Goal: Book appointment/travel/reservation

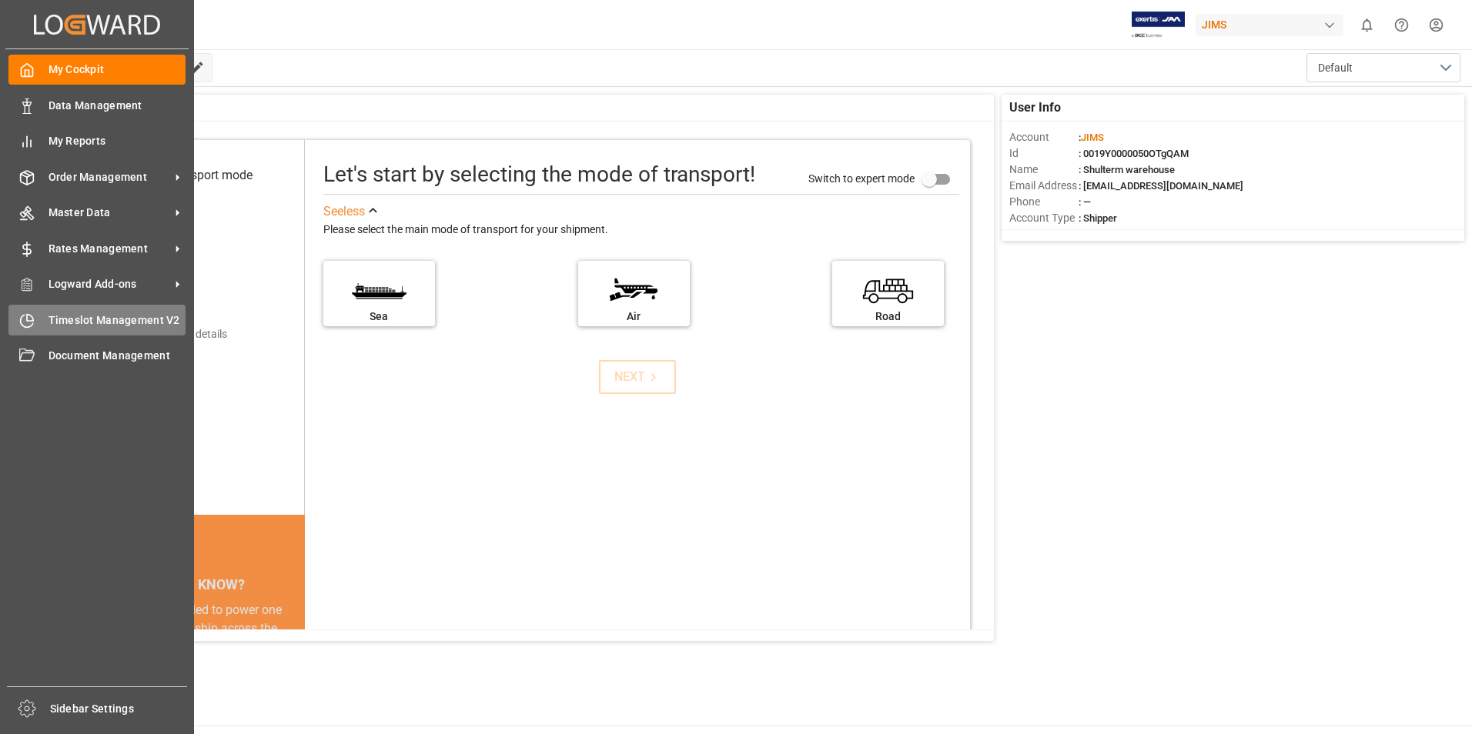
click at [72, 312] on span "Timeslot Management V2" at bounding box center [117, 320] width 138 height 16
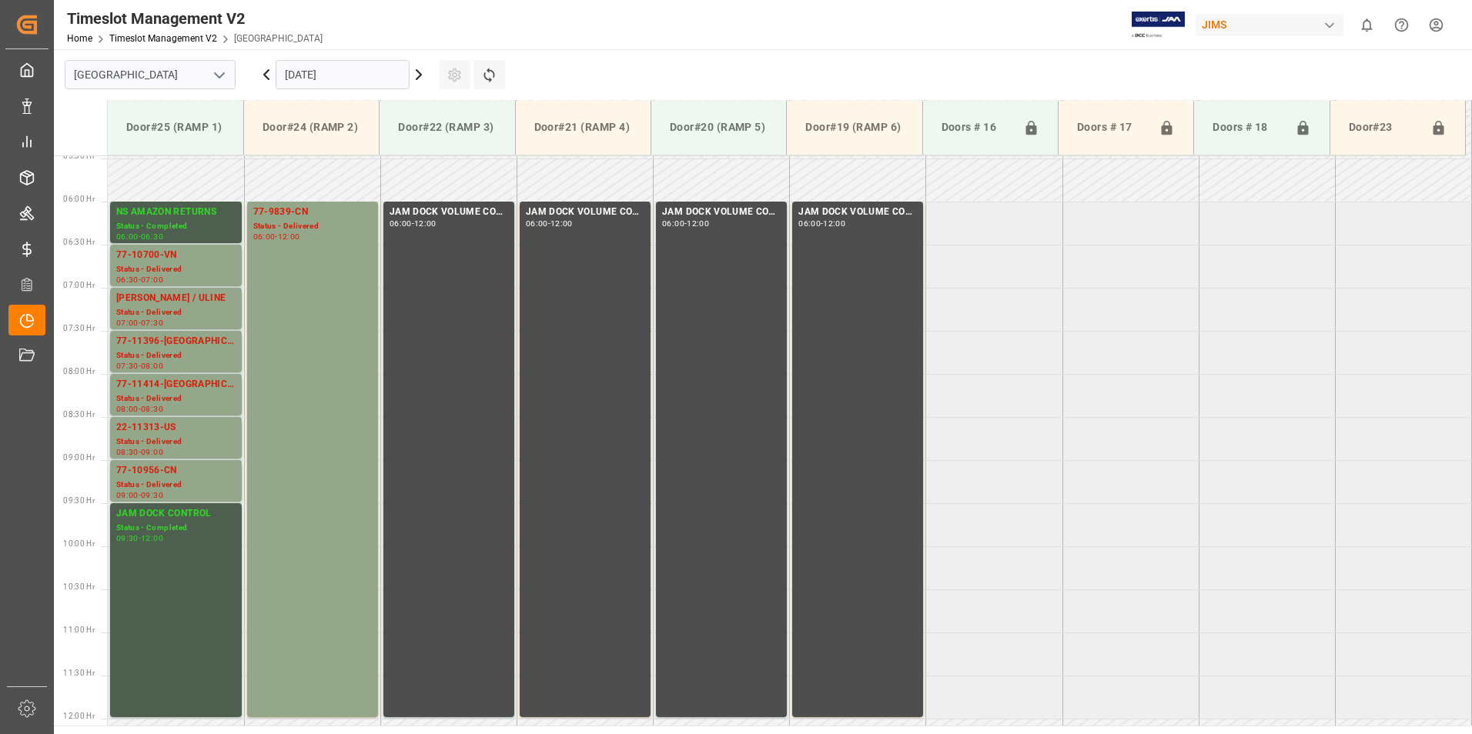
scroll to position [468, 0]
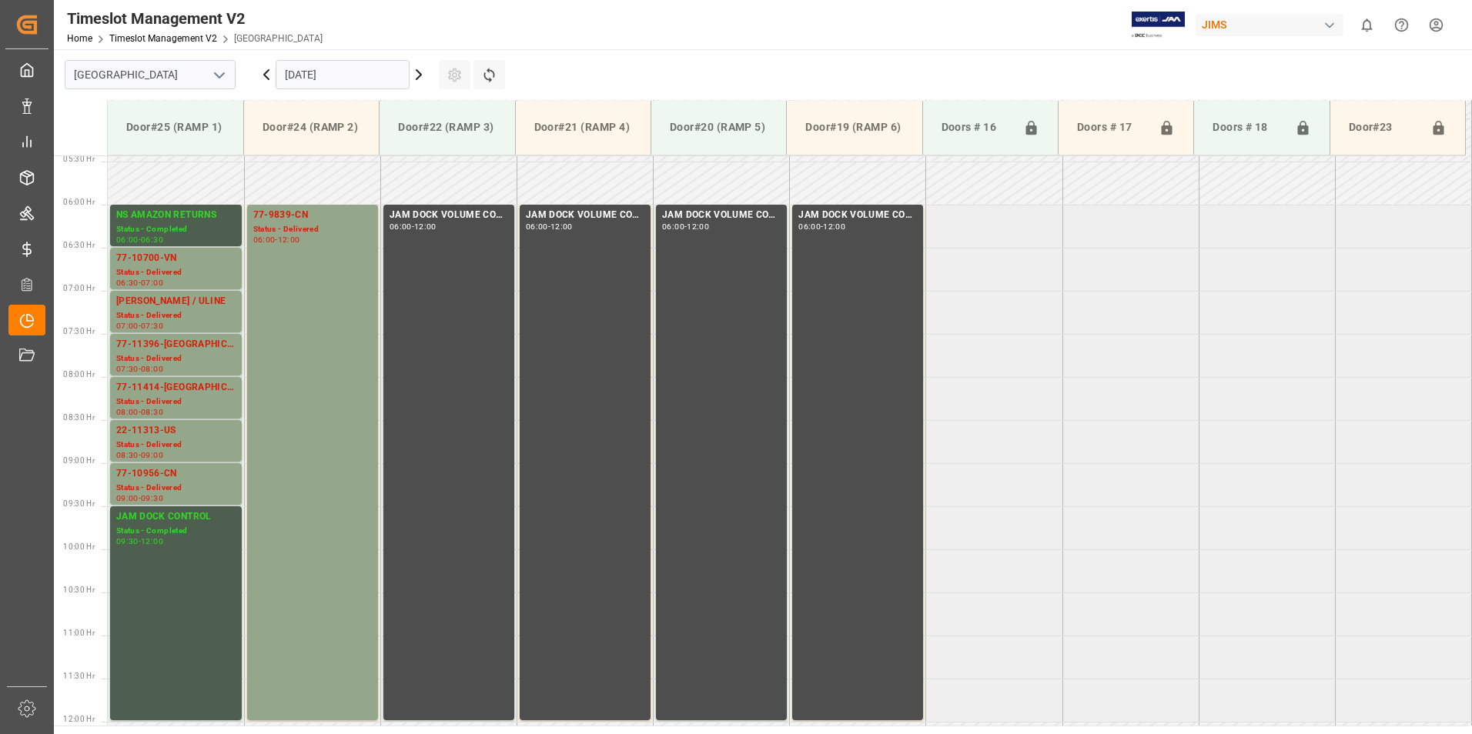
click at [423, 72] on icon at bounding box center [418, 74] width 18 height 18
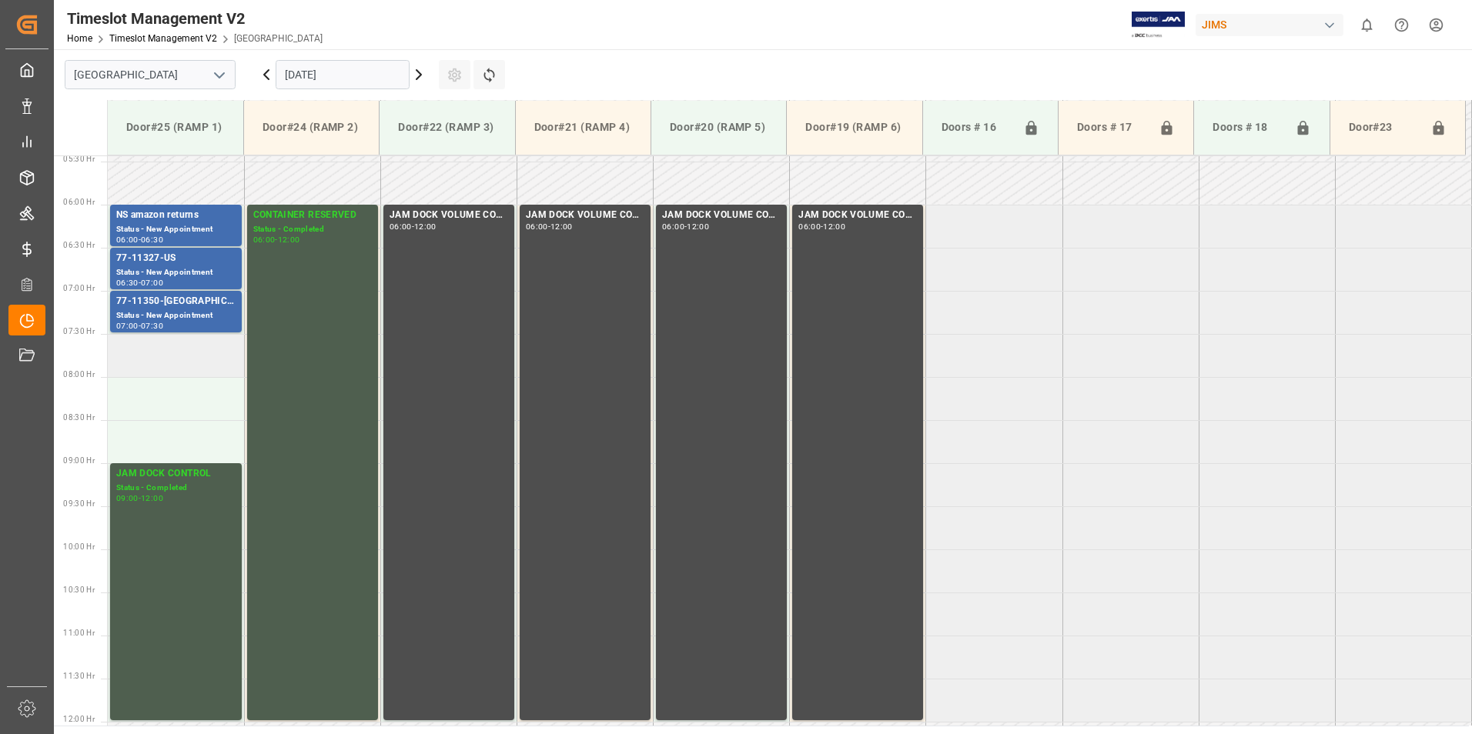
click at [146, 353] on td at bounding box center [176, 355] width 136 height 43
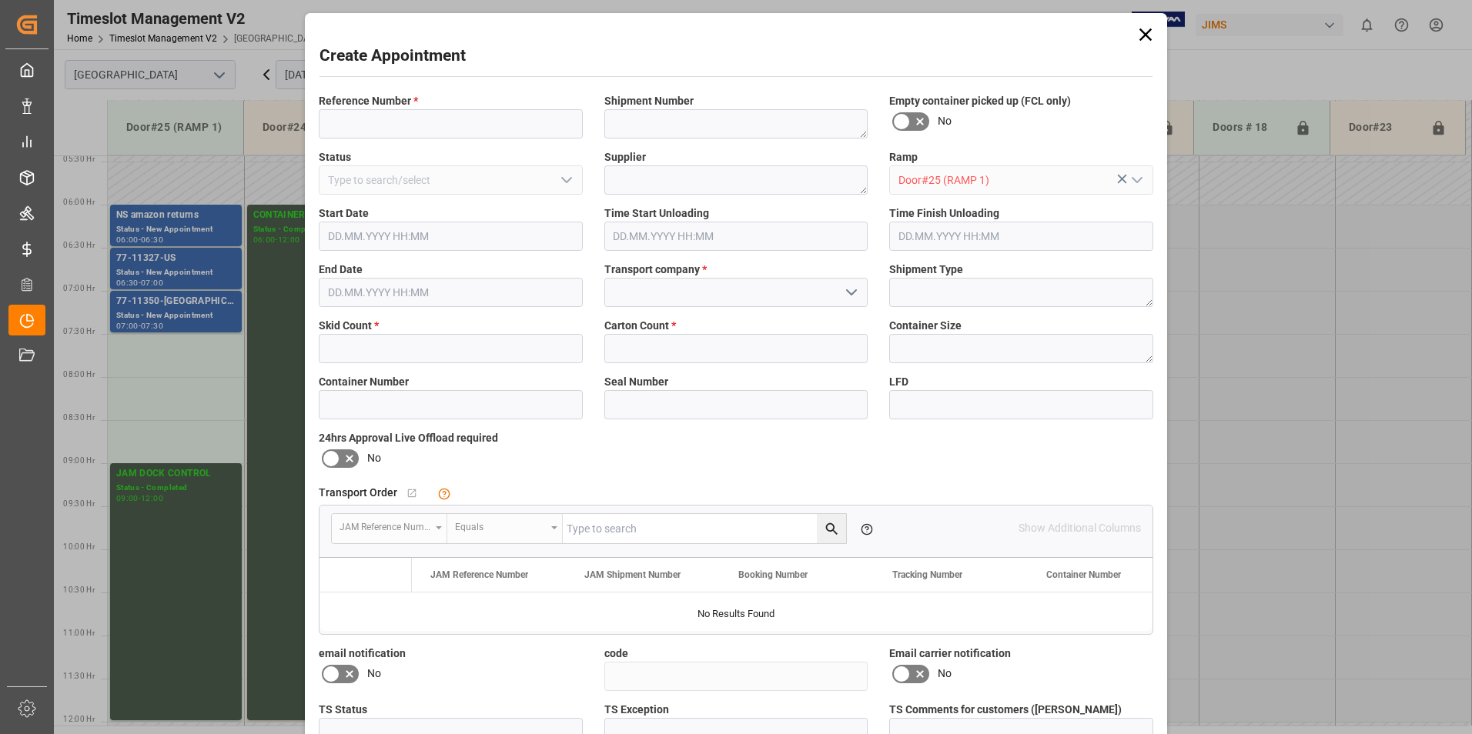
type input "[DATE] 07:30"
type input "[DATE] 08:00"
click at [460, 129] on input at bounding box center [451, 123] width 264 height 29
type input "77-10656-tw"
click at [368, 328] on span "Skid Count *" at bounding box center [349, 326] width 60 height 16
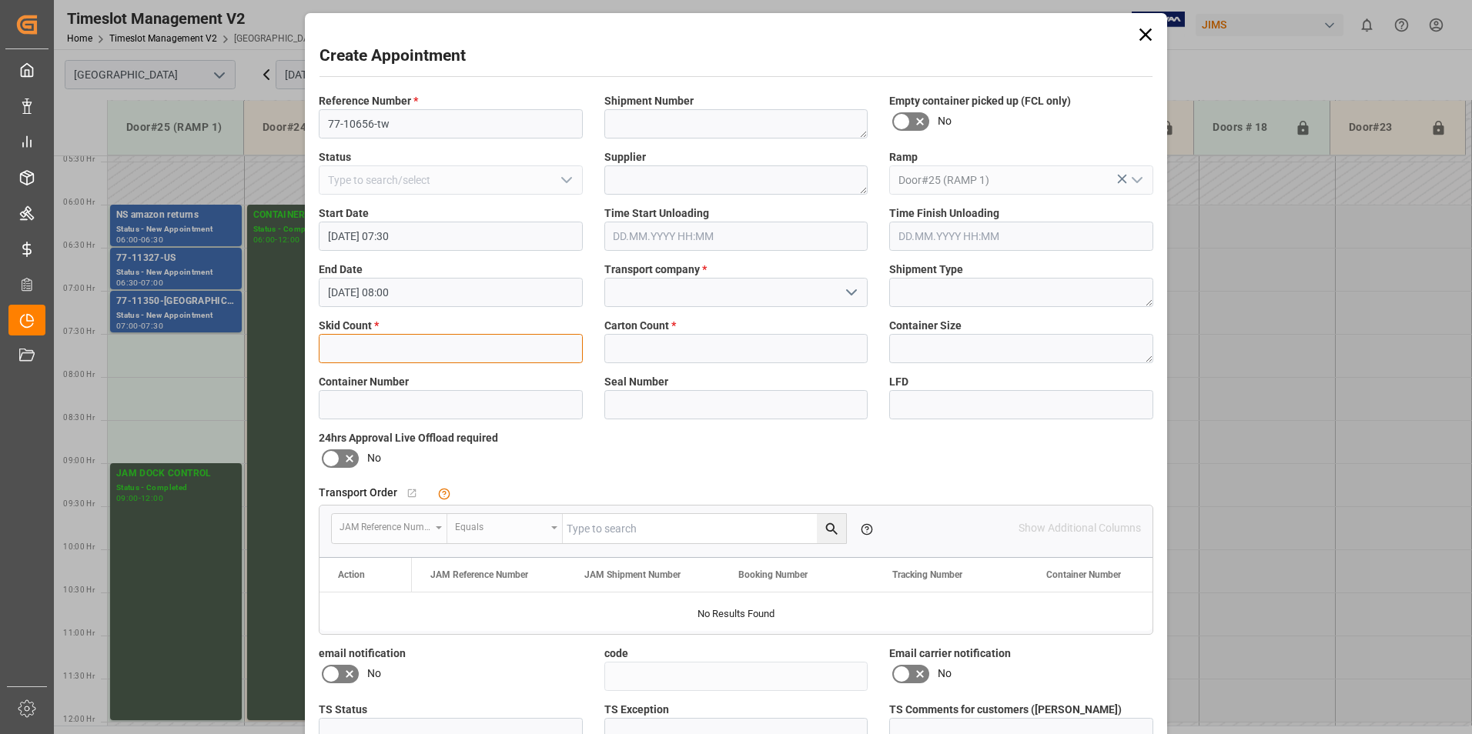
drag, startPoint x: 368, startPoint y: 328, endPoint x: 393, endPoint y: 346, distance: 30.3
click at [393, 346] on input "text" at bounding box center [451, 348] width 264 height 29
type input "5"
click at [647, 340] on input "text" at bounding box center [736, 348] width 264 height 29
type input "167"
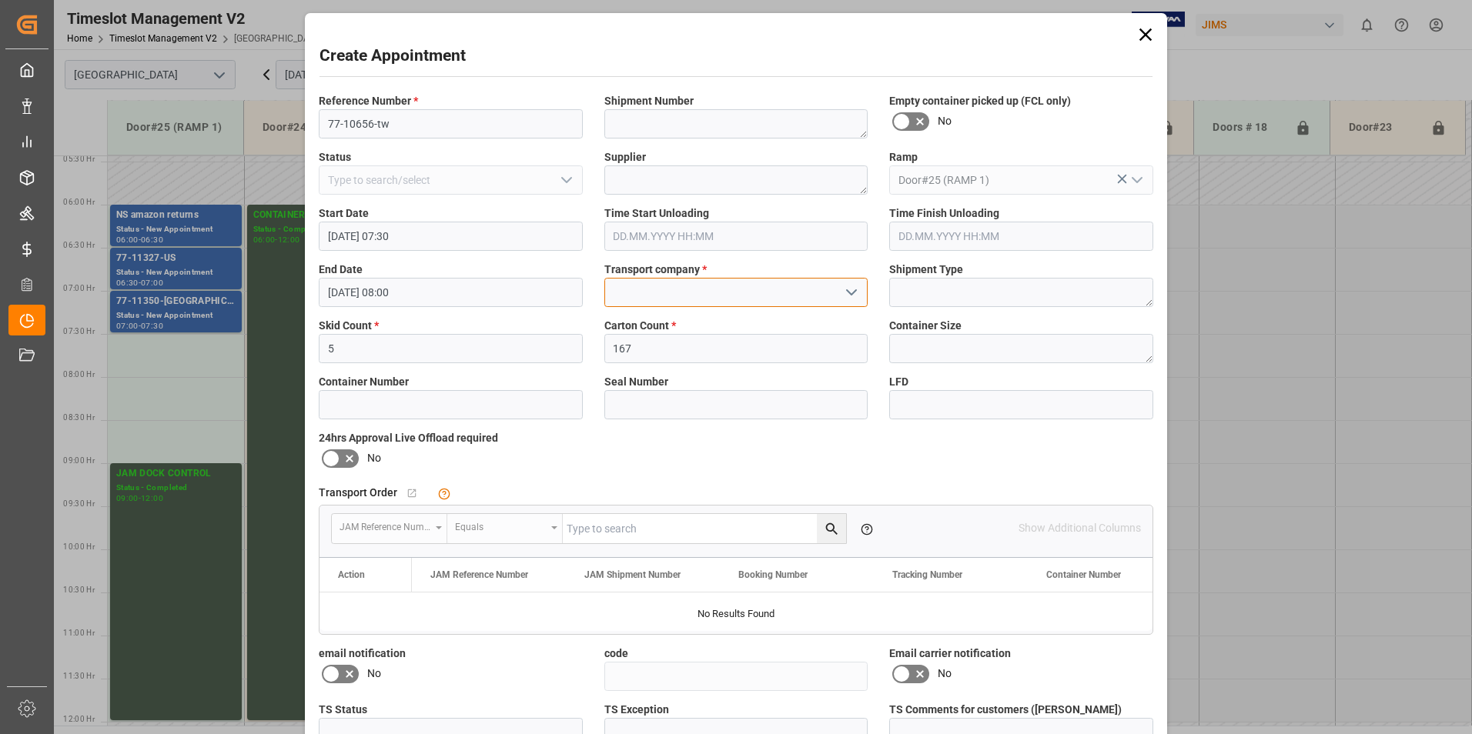
click at [722, 291] on input at bounding box center [736, 292] width 264 height 29
click at [670, 318] on div "SHULTRANS / SHULTERM" at bounding box center [736, 326] width 262 height 35
type input "SHULTRANS / SHULTERM"
click at [330, 459] on icon at bounding box center [331, 458] width 18 height 18
click at [0, 0] on input "checkbox" at bounding box center [0, 0] width 0 height 0
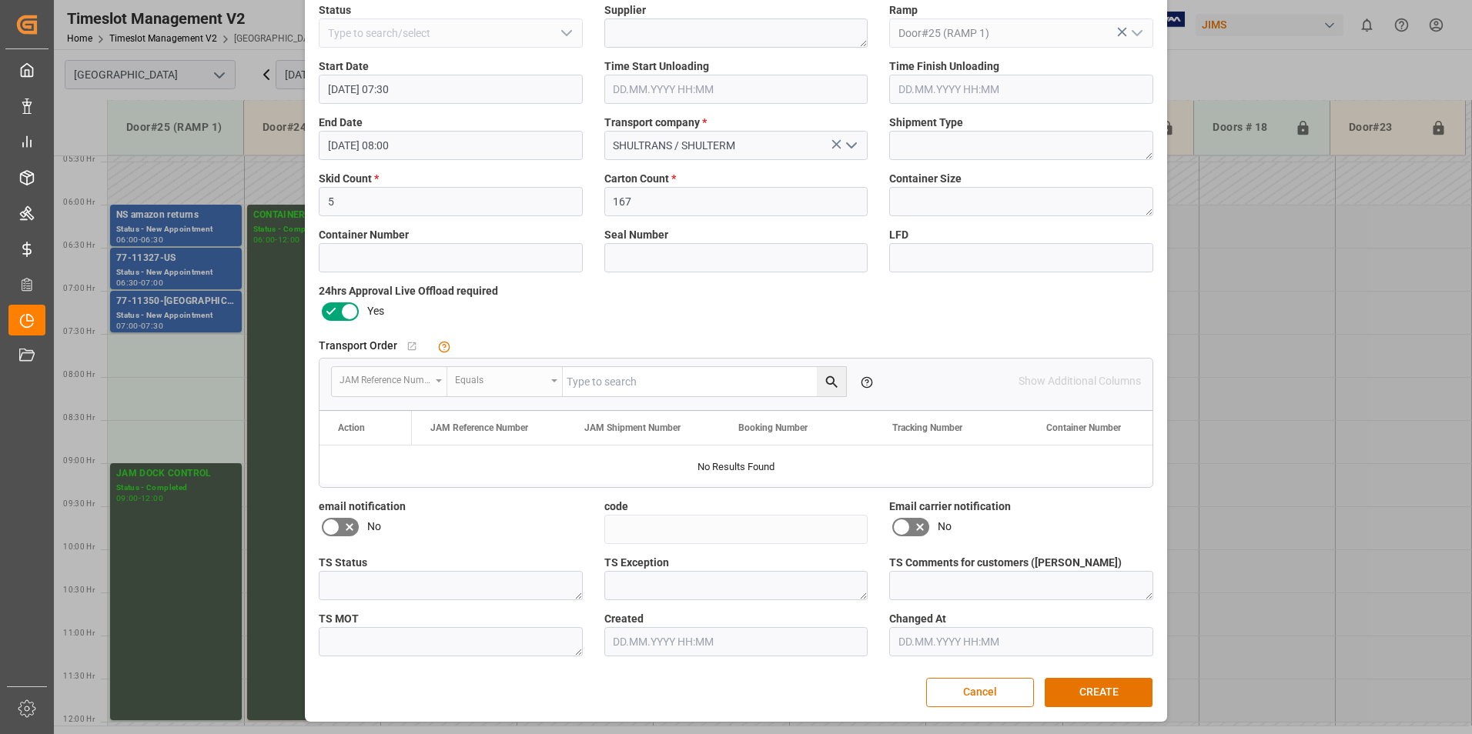
scroll to position [148, 0]
click at [1118, 690] on button "CREATE" at bounding box center [1098, 691] width 108 height 29
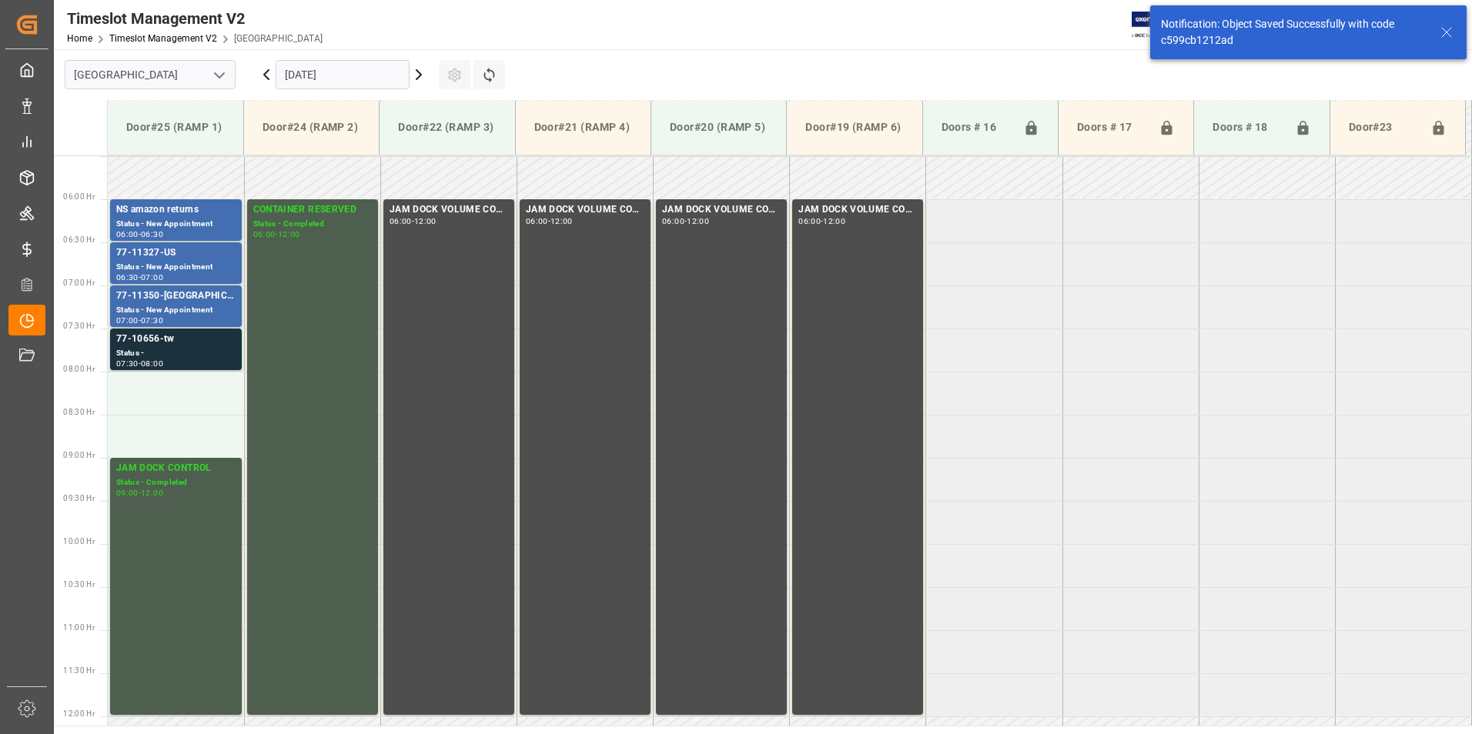
scroll to position [508, 0]
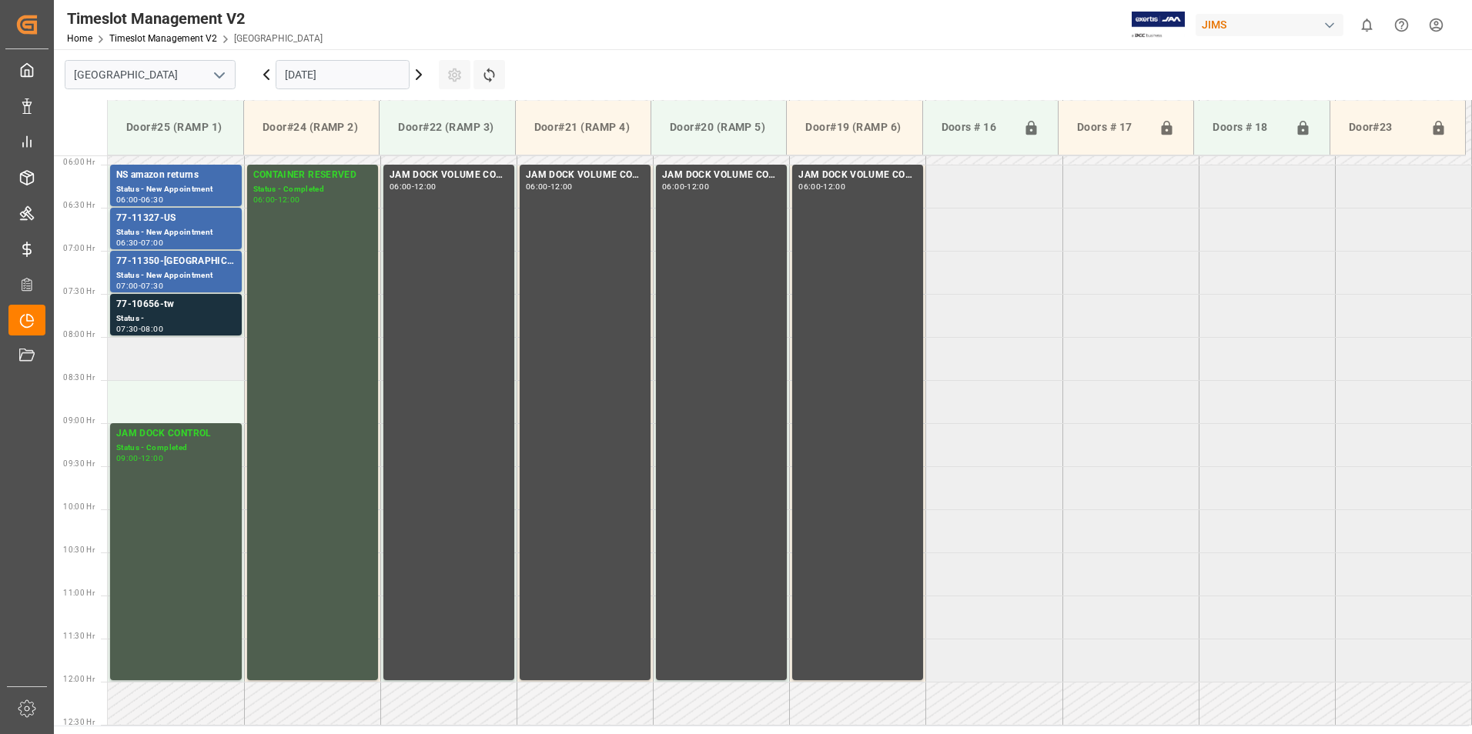
click at [148, 360] on td at bounding box center [176, 358] width 136 height 43
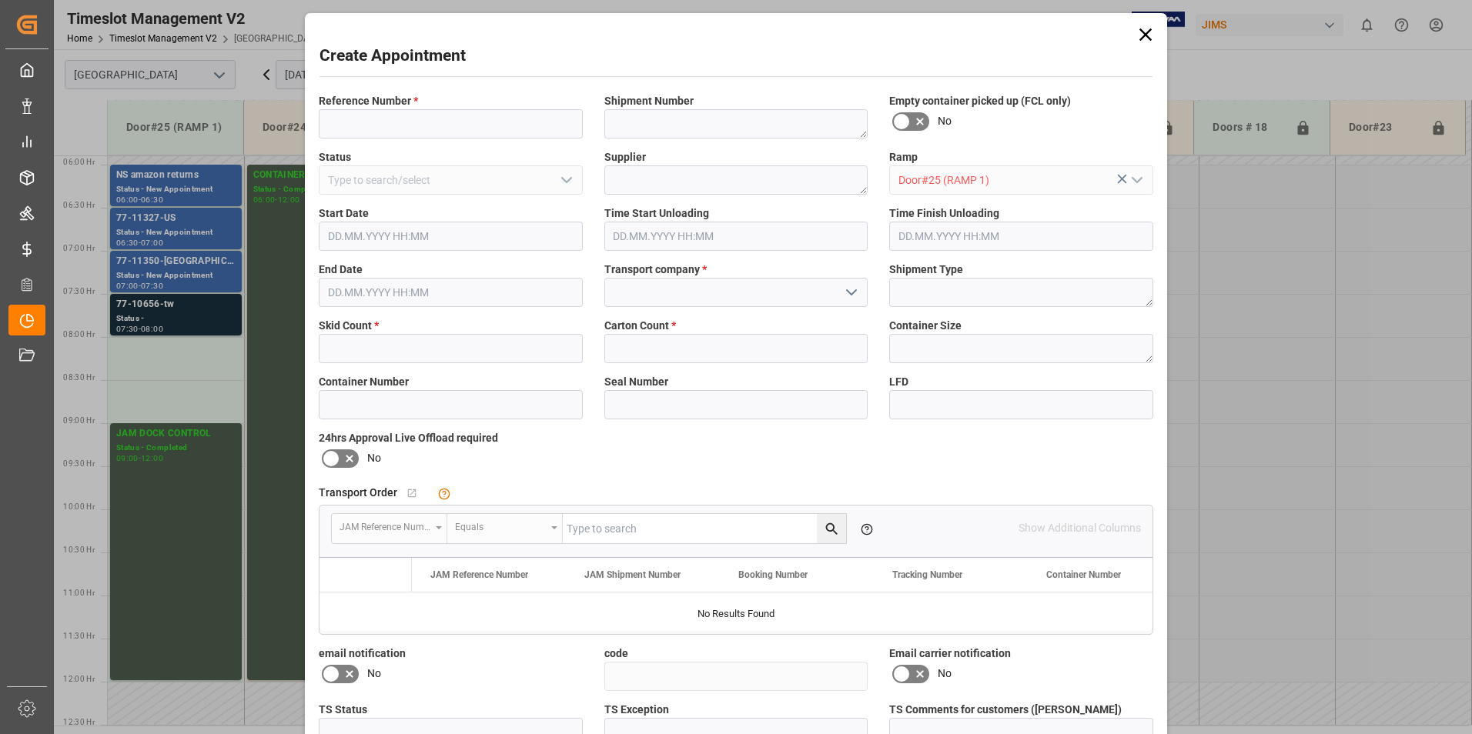
type input "[DATE] 08:00"
type input "[DATE] 08:30"
click at [476, 111] on input at bounding box center [451, 123] width 264 height 29
type input "77-10101-tw"
click at [543, 357] on input "text" at bounding box center [451, 348] width 264 height 29
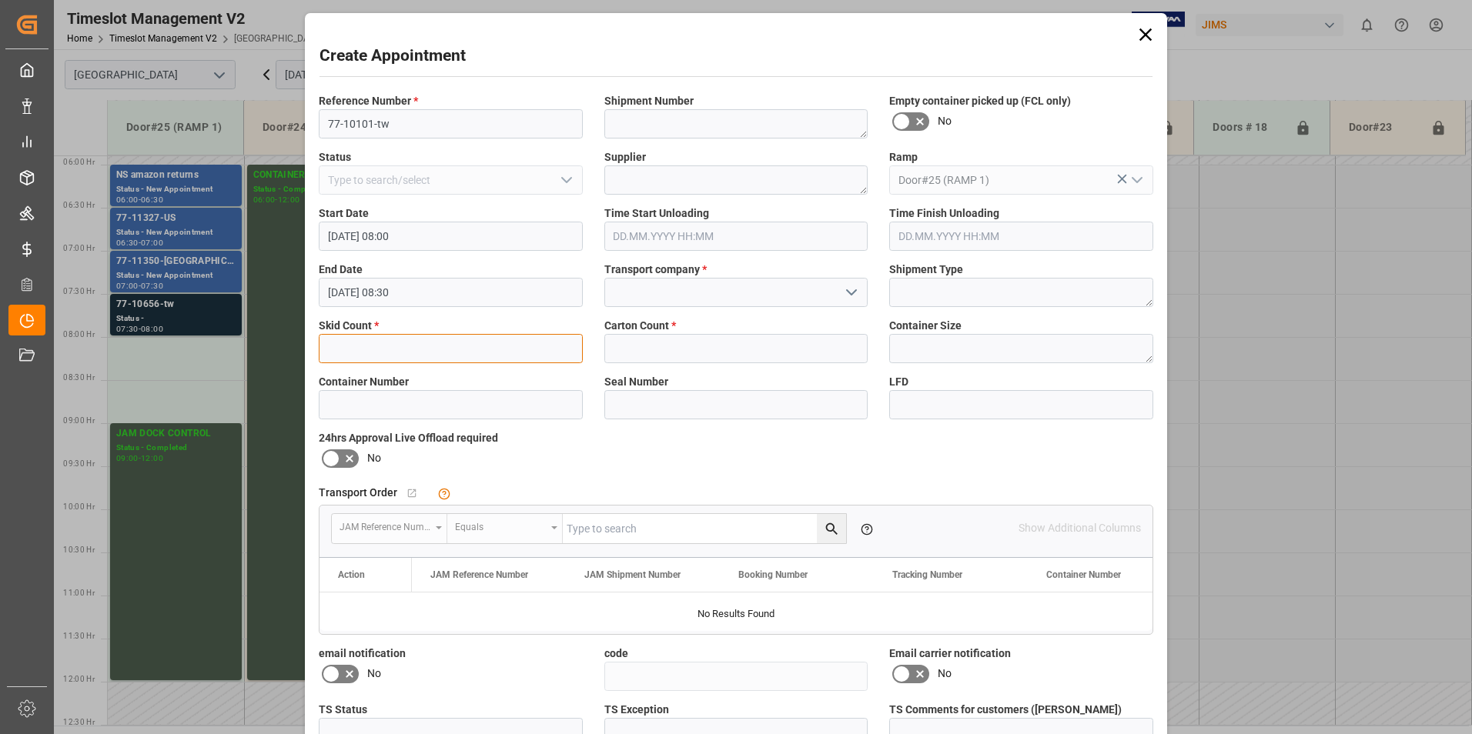
type input "2"
click at [718, 340] on input "text" at bounding box center [736, 348] width 264 height 29
type input "71"
click at [687, 285] on input at bounding box center [736, 292] width 264 height 29
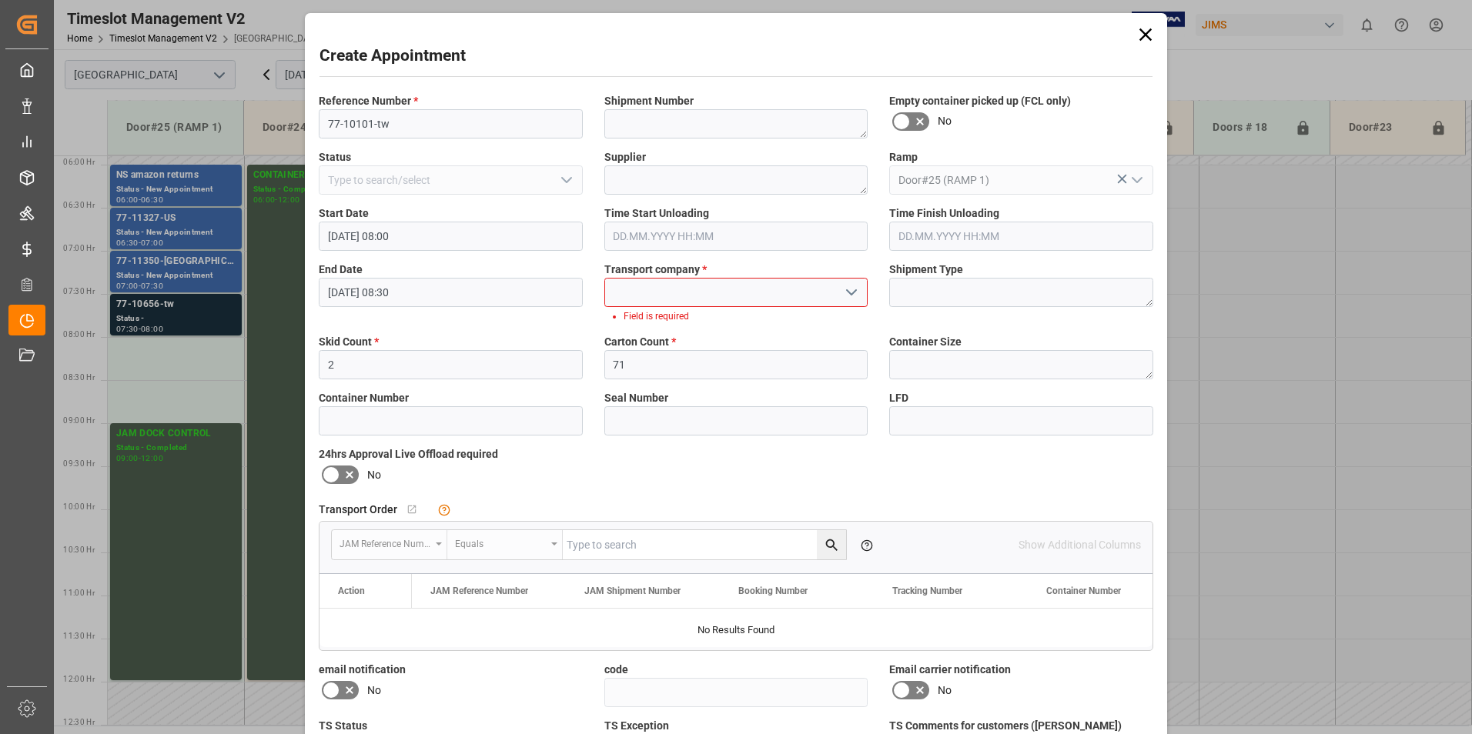
click at [852, 289] on icon "open menu" at bounding box center [851, 292] width 18 height 18
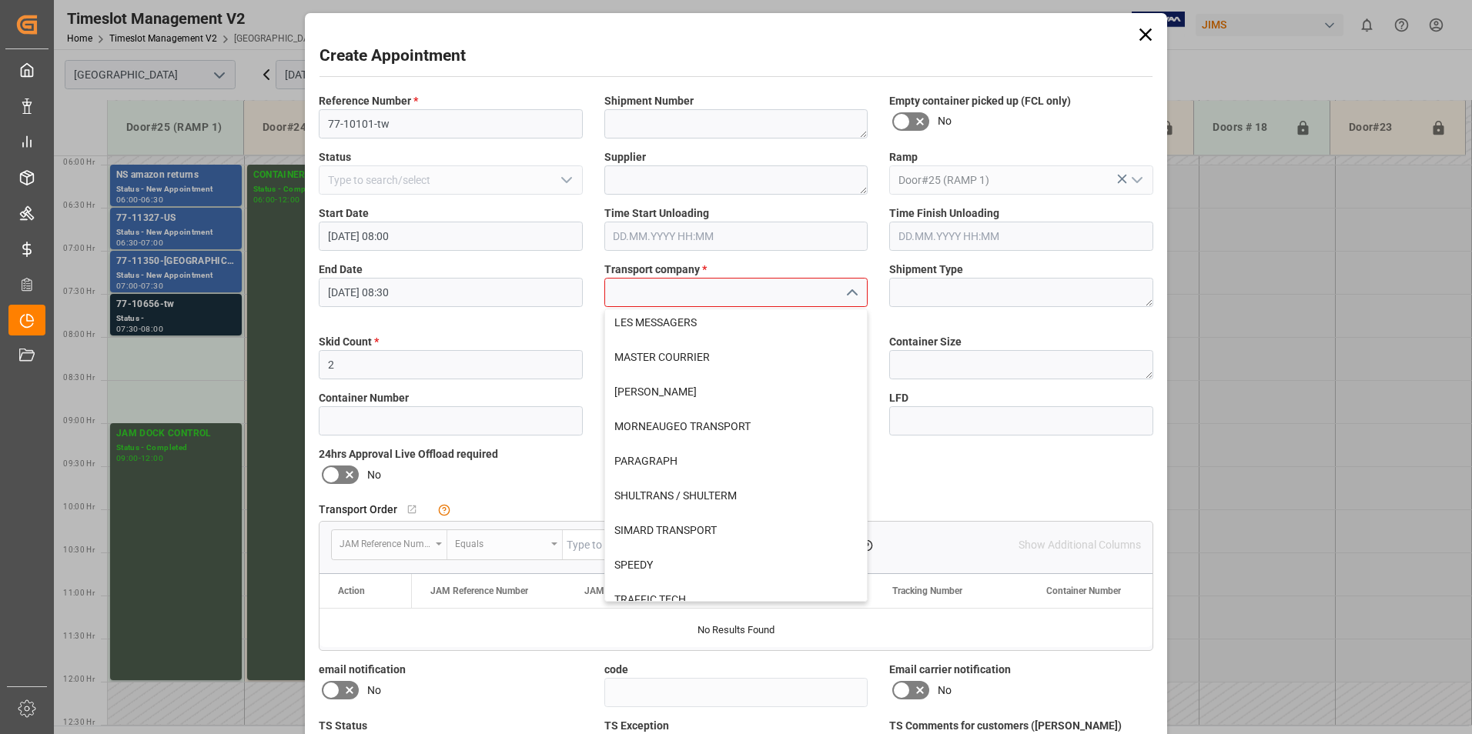
scroll to position [539, 0]
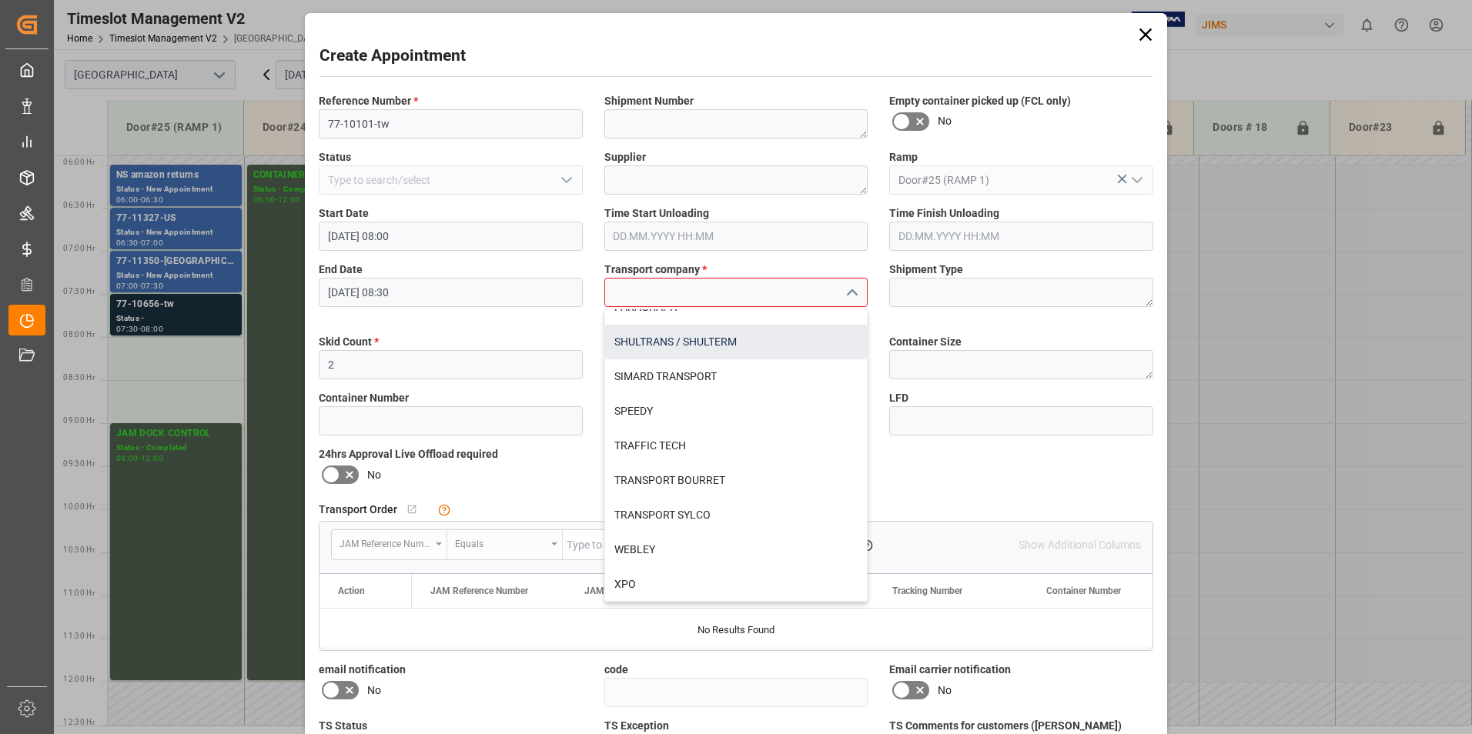
click at [742, 336] on div "SHULTRANS / SHULTERM" at bounding box center [736, 342] width 262 height 35
type input "SHULTRANS / SHULTERM"
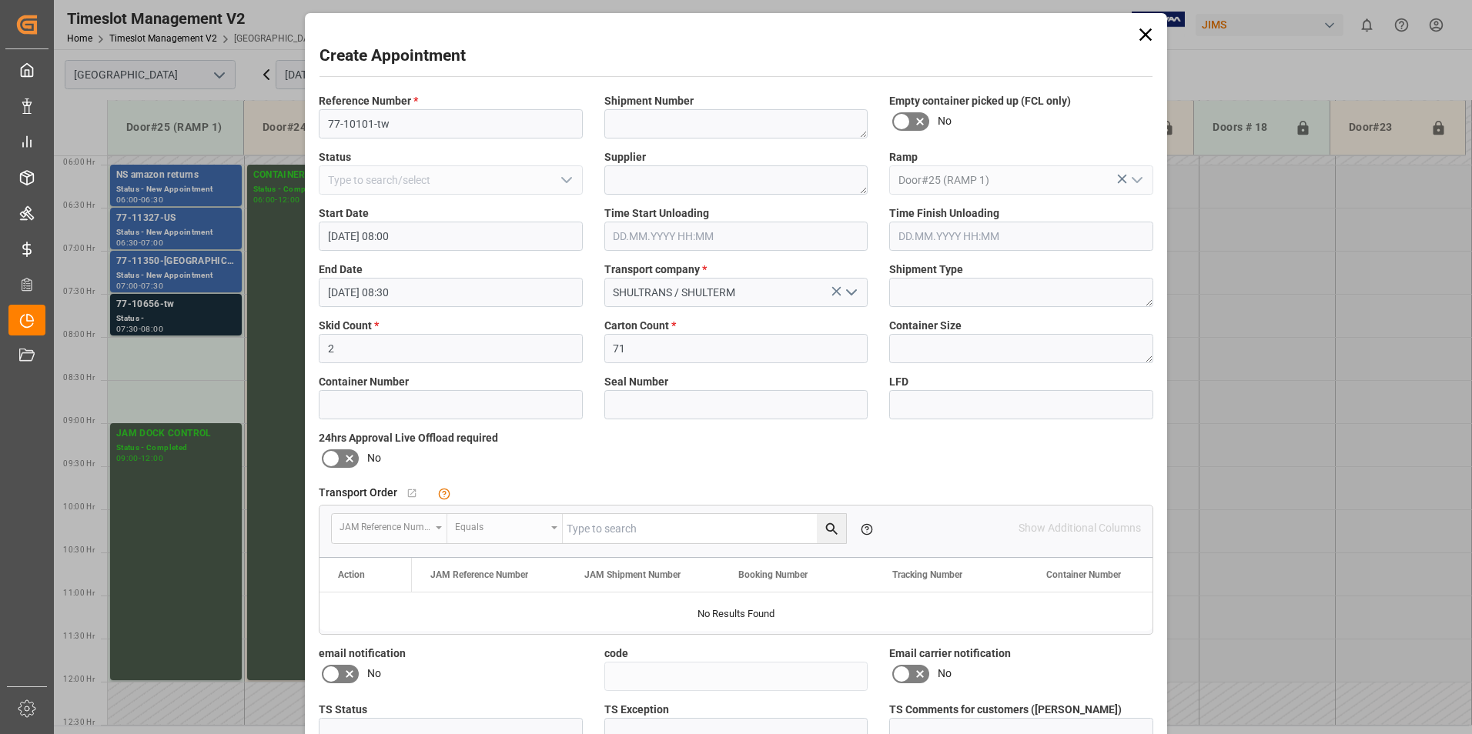
click at [333, 460] on icon at bounding box center [331, 458] width 18 height 18
click at [0, 0] on input "checkbox" at bounding box center [0, 0] width 0 height 0
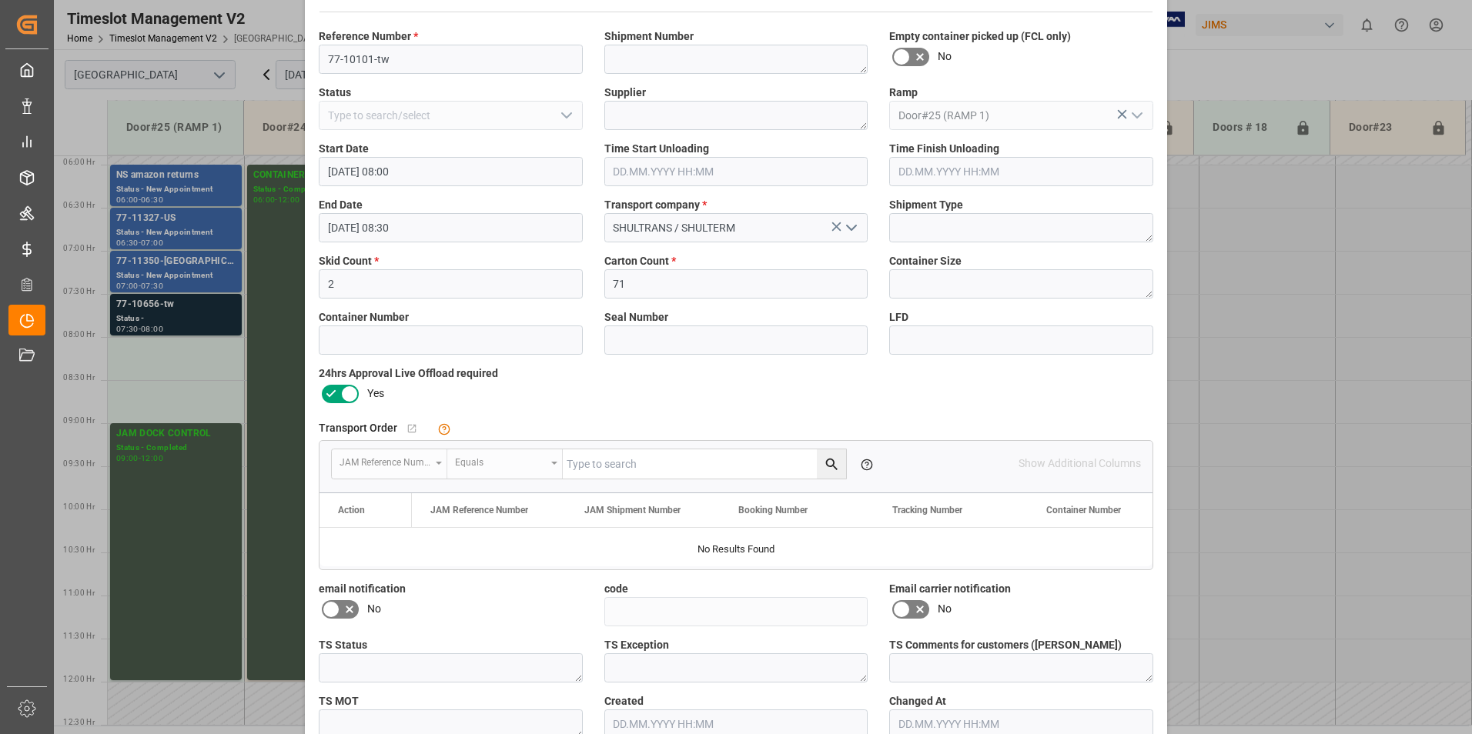
scroll to position [148, 0]
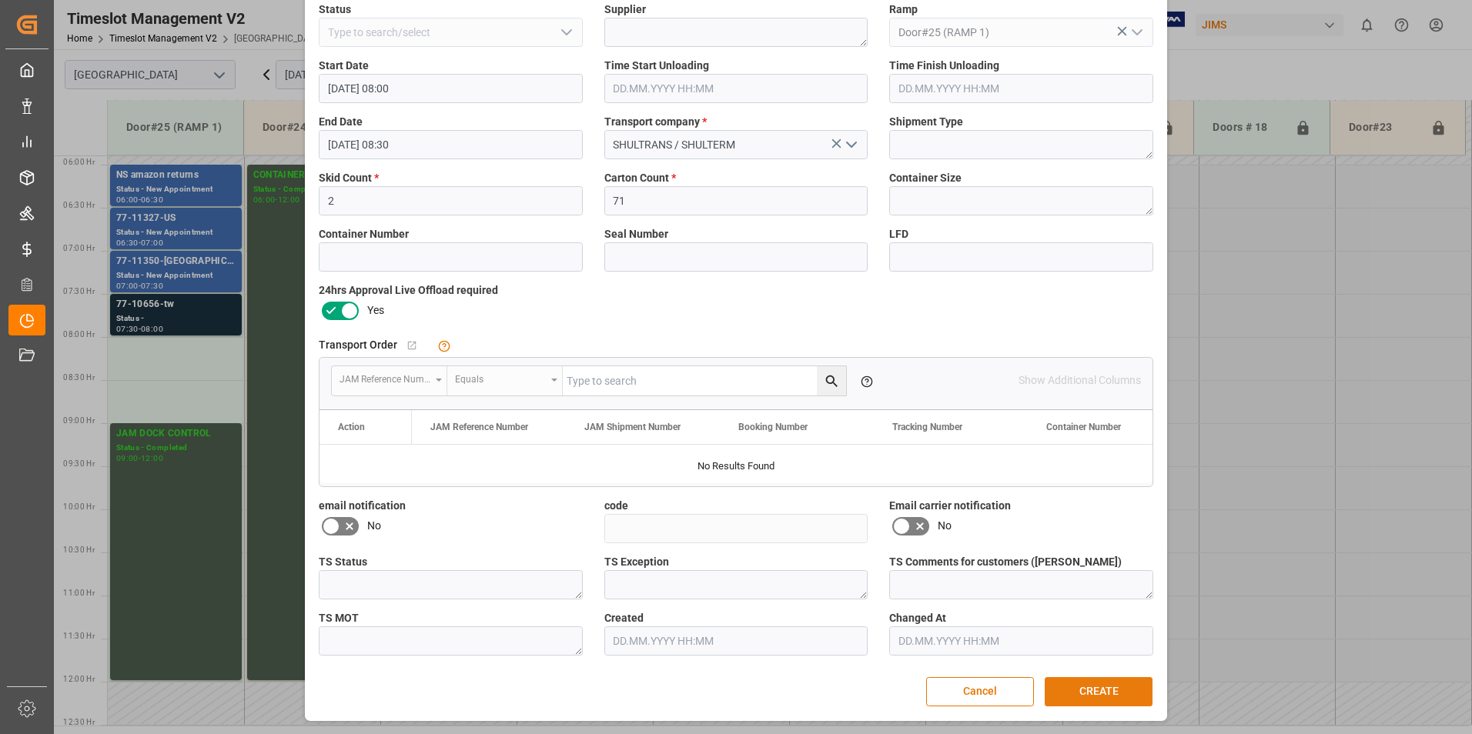
click at [1098, 700] on button "CREATE" at bounding box center [1098, 691] width 108 height 29
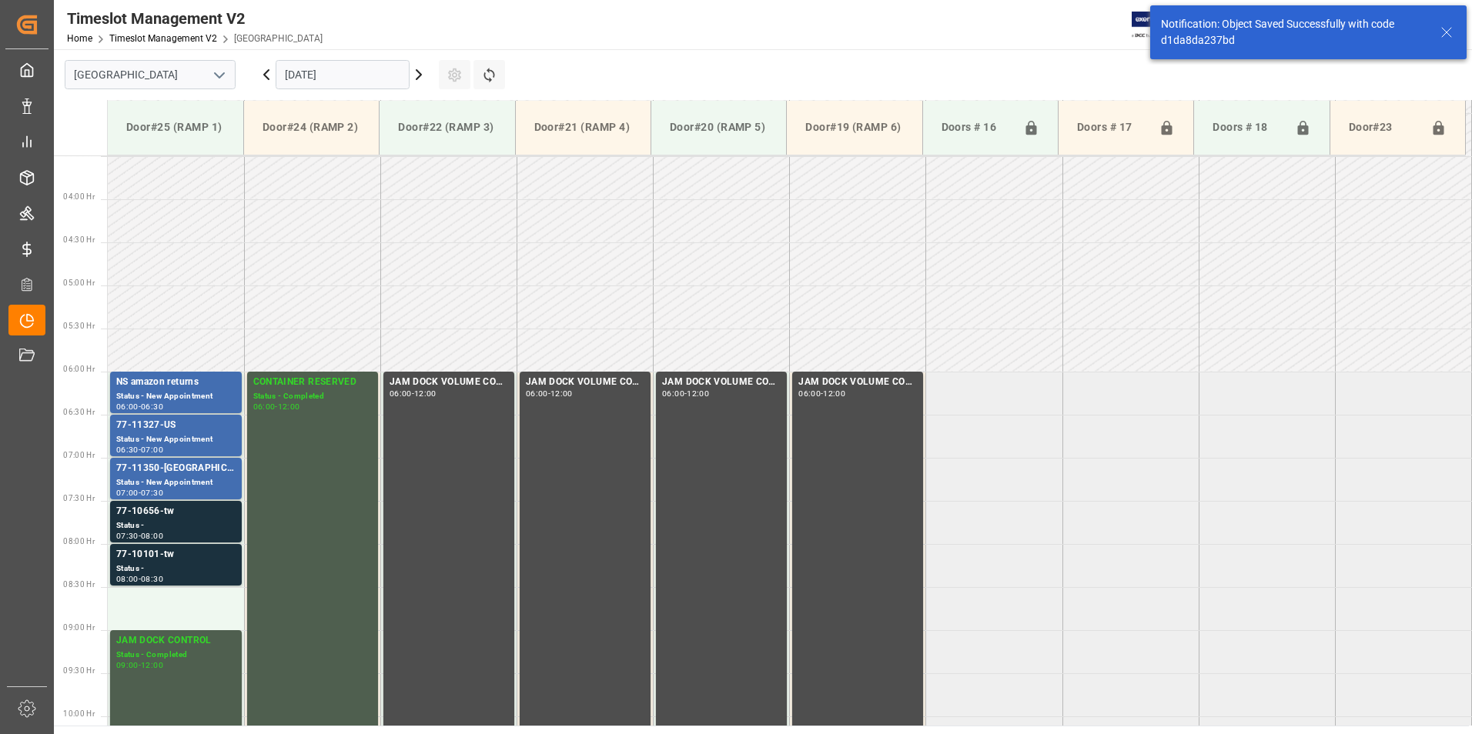
scroll to position [594, 0]
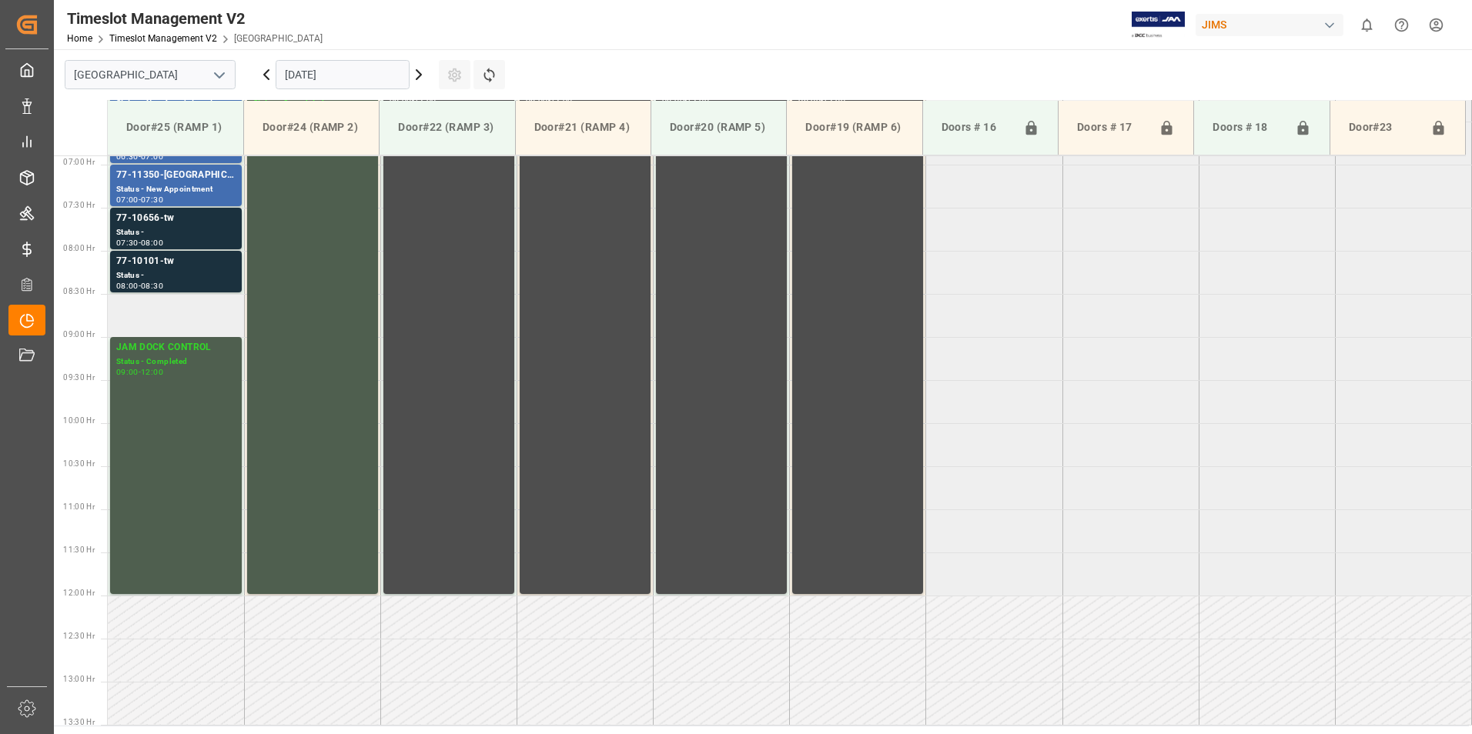
click at [165, 321] on td at bounding box center [176, 315] width 136 height 43
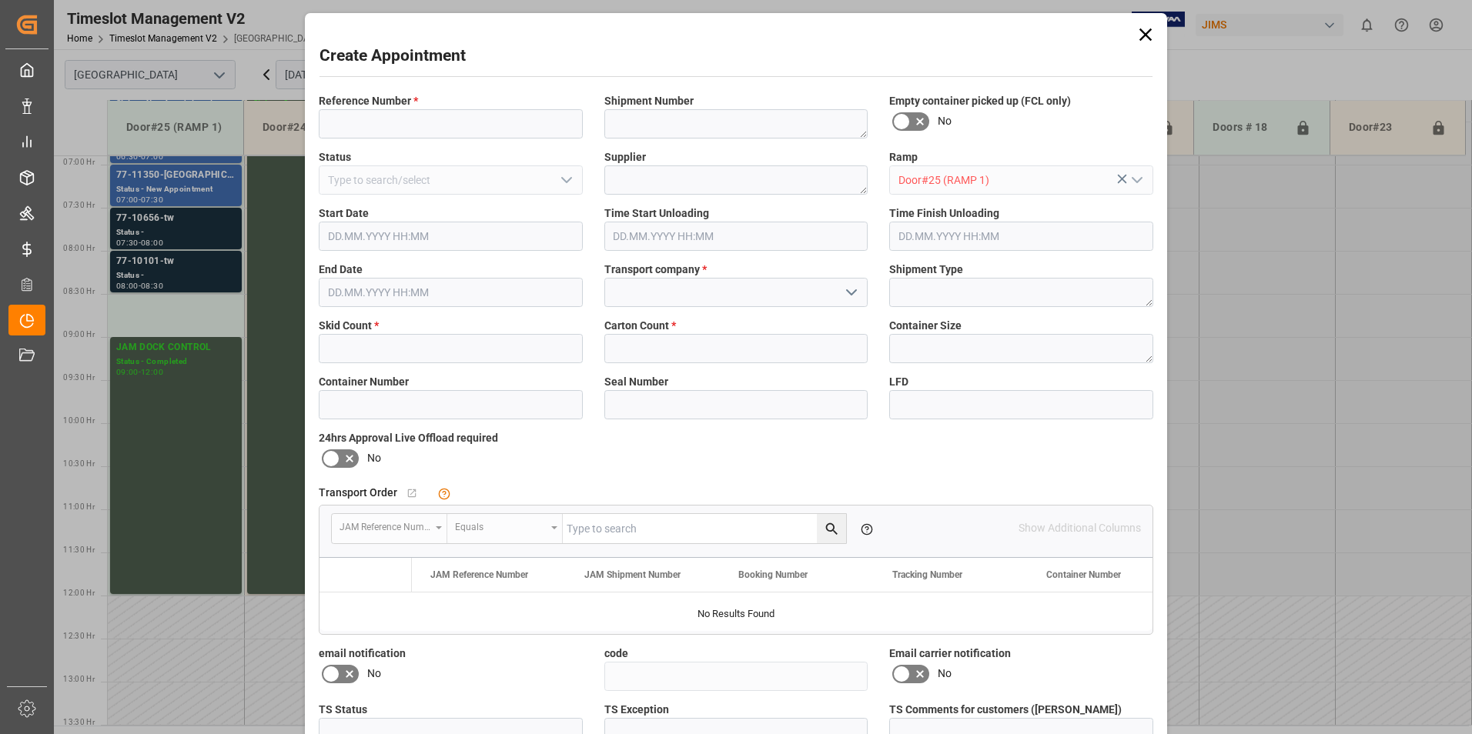
type input "[DATE] 08:30"
type input "[DATE] 09:00"
click at [404, 137] on input at bounding box center [451, 123] width 264 height 29
type input "77-10772 IT"
click at [443, 342] on input "text" at bounding box center [451, 348] width 264 height 29
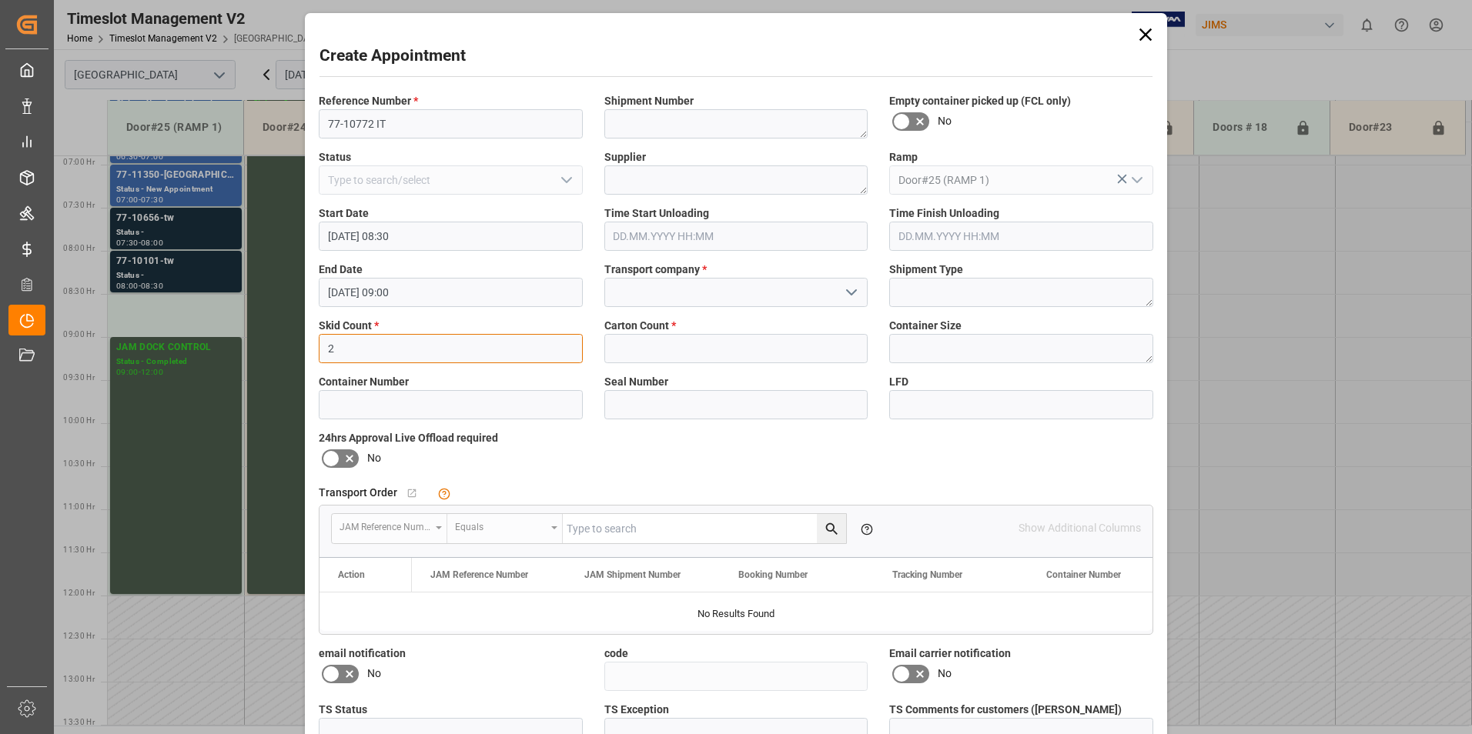
type input "2"
click at [750, 351] on input "text" at bounding box center [736, 348] width 264 height 29
type input "2"
click at [658, 288] on input at bounding box center [736, 292] width 264 height 29
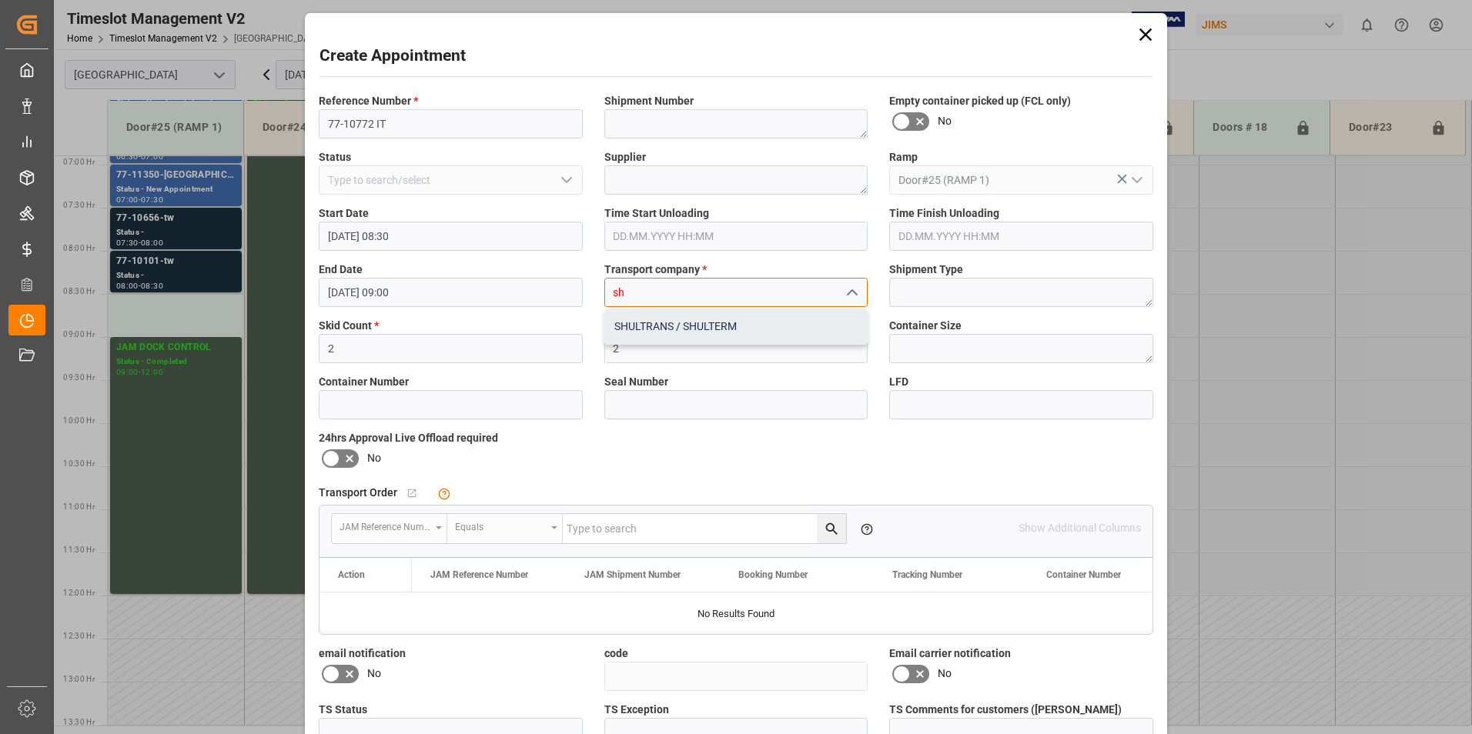
click at [684, 337] on div "SHULTRANS / SHULTERM" at bounding box center [736, 326] width 262 height 35
type input "SHULTRANS / SHULTERM"
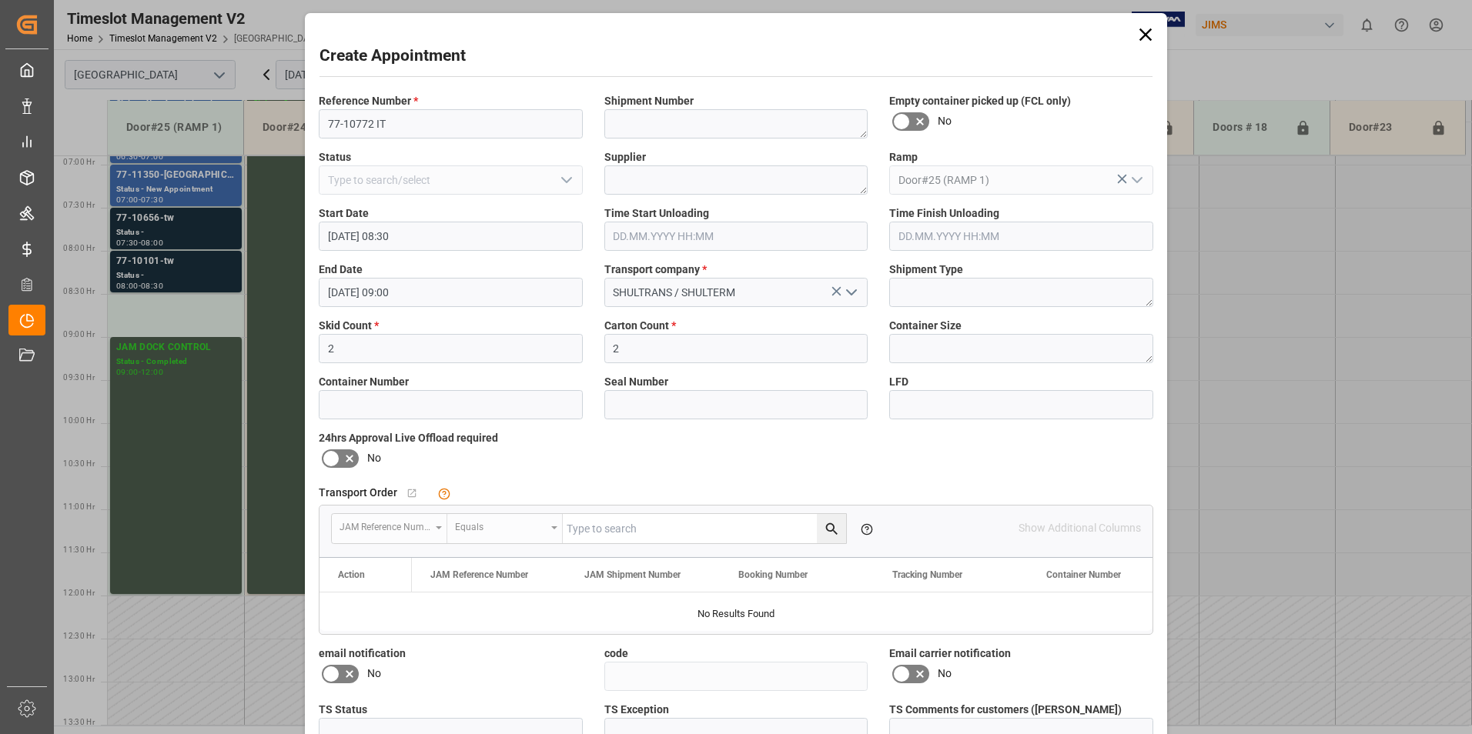
click at [346, 448] on label at bounding box center [340, 458] width 43 height 25
click at [0, 0] on input "checkbox" at bounding box center [0, 0] width 0 height 0
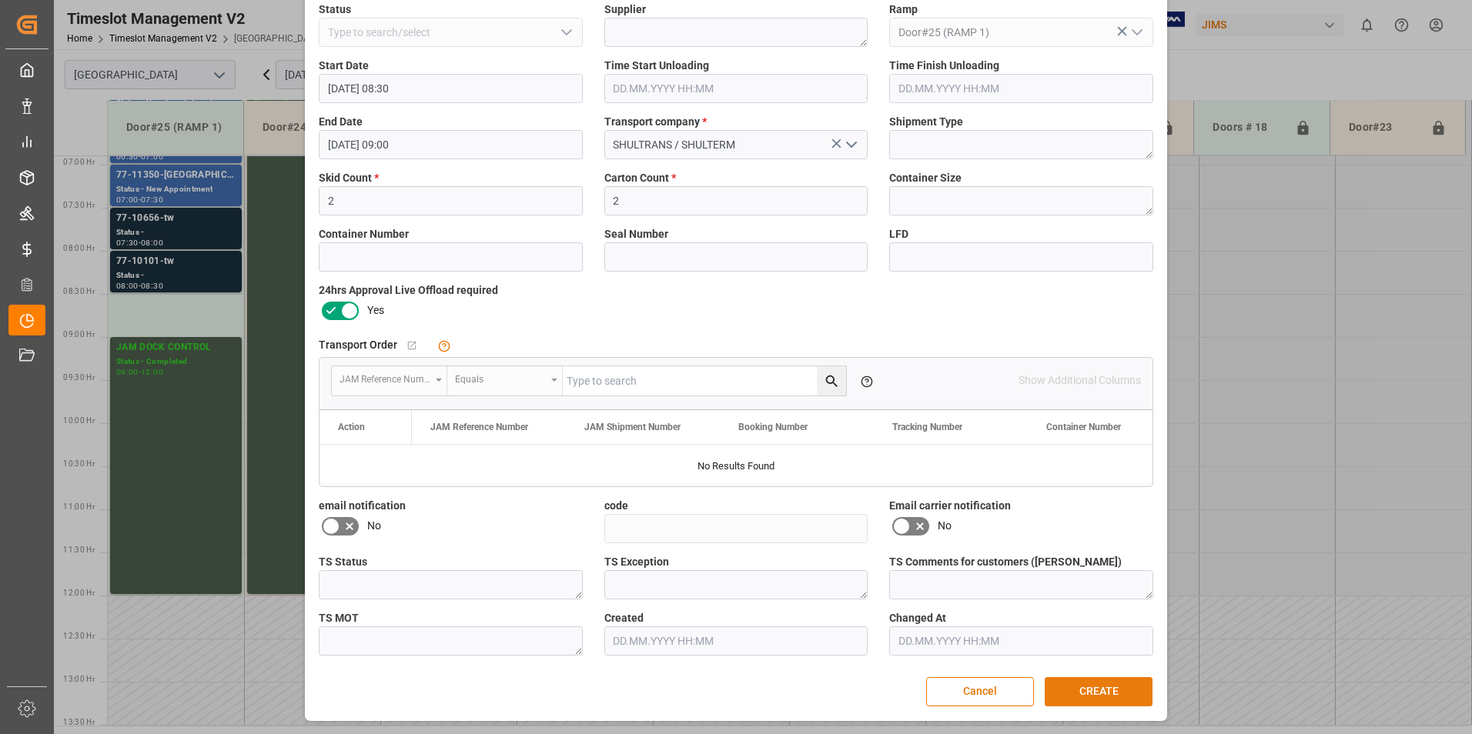
click at [1109, 700] on button "CREATE" at bounding box center [1098, 691] width 108 height 29
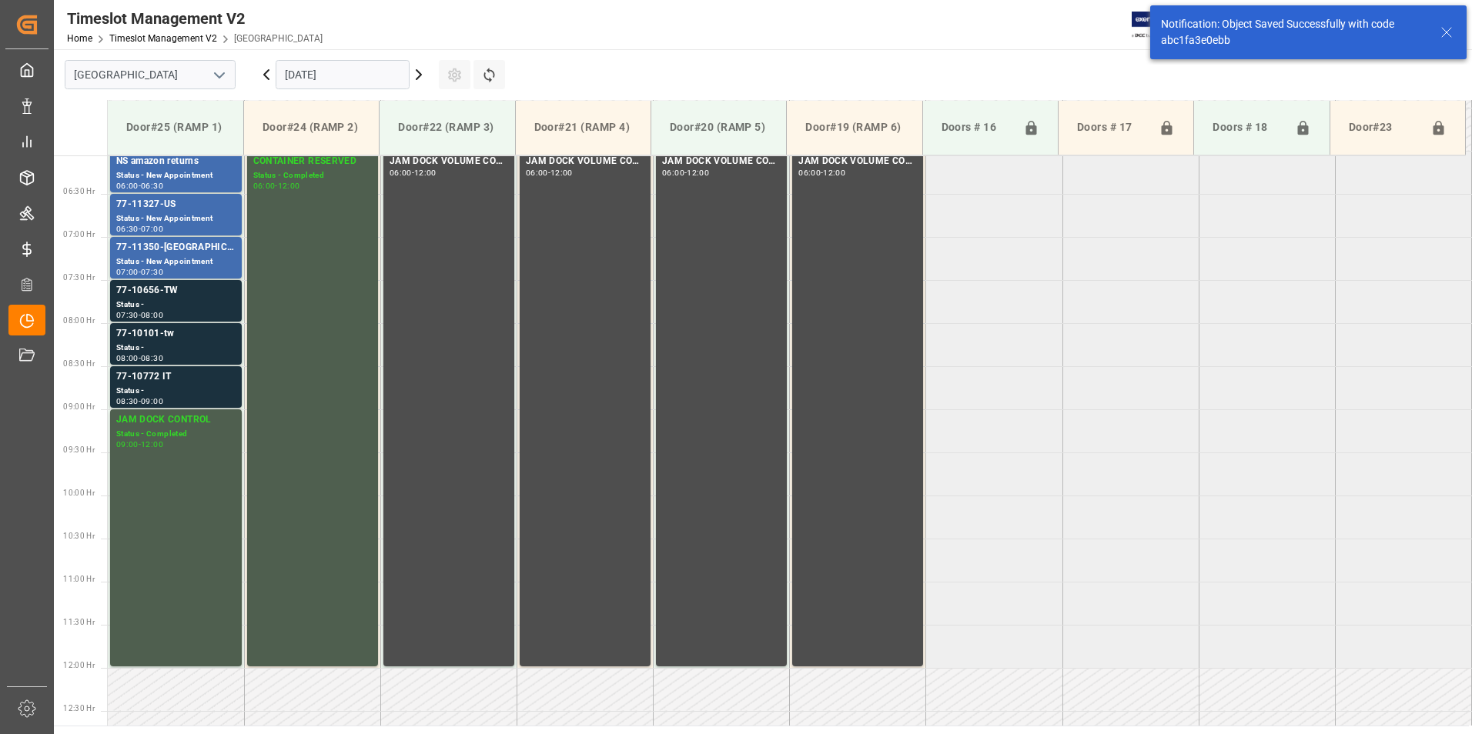
scroll to position [594, 0]
